Goal: Register for event/course

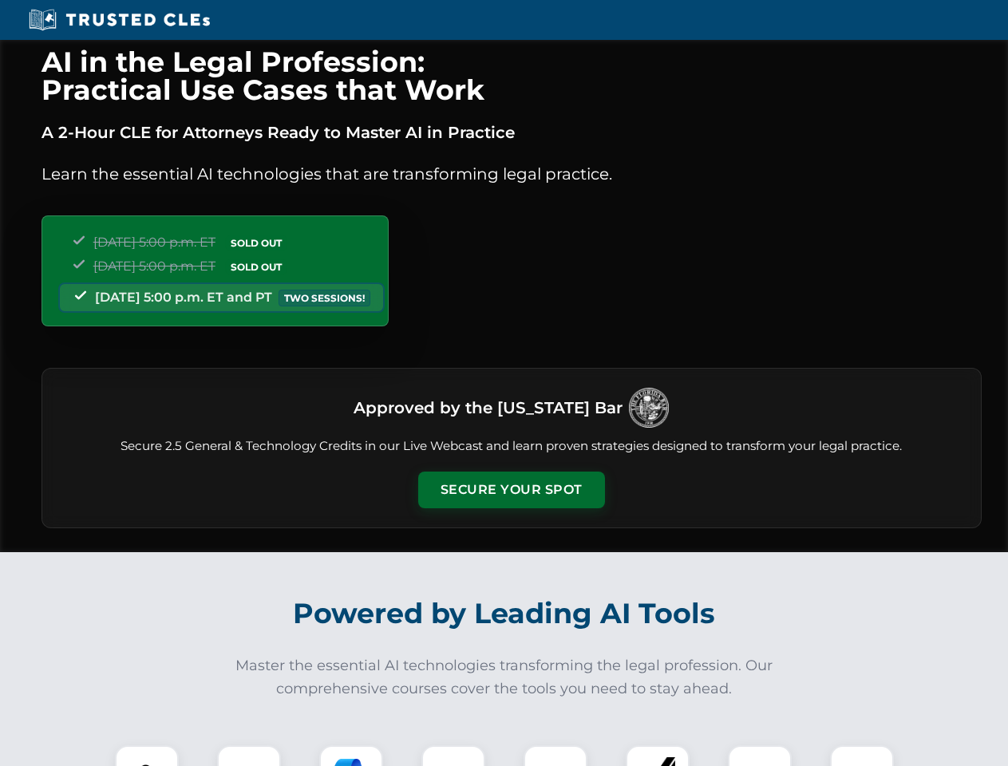
click at [511, 490] on button "Secure Your Spot" at bounding box center [511, 490] width 187 height 37
click at [147, 756] on img at bounding box center [147, 777] width 46 height 46
click at [249, 756] on div at bounding box center [249, 777] width 64 height 64
click at [351, 756] on div at bounding box center [351, 777] width 64 height 64
